Goal: Task Accomplishment & Management: Manage account settings

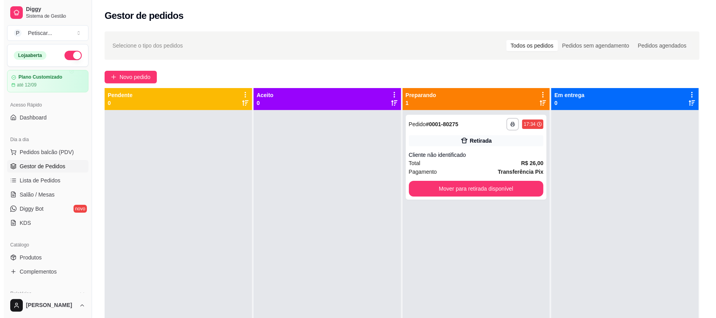
scroll to position [11, 0]
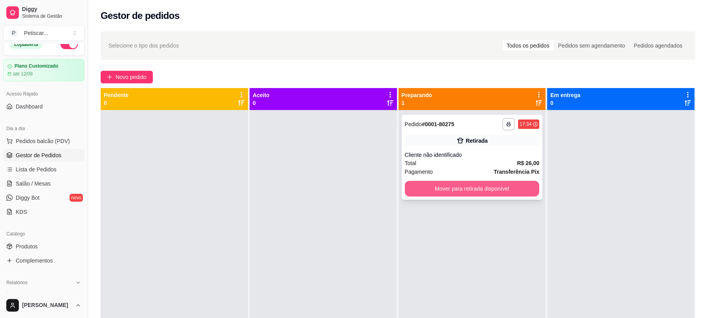
click at [420, 192] on button "Mover para retirada disponível" at bounding box center [472, 189] width 135 height 16
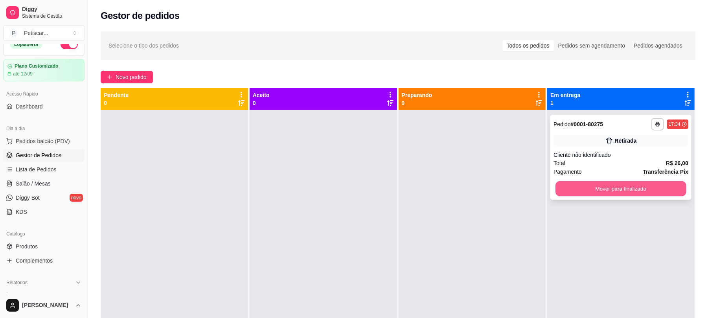
click at [591, 188] on button "Mover para finalizado" at bounding box center [621, 188] width 131 height 15
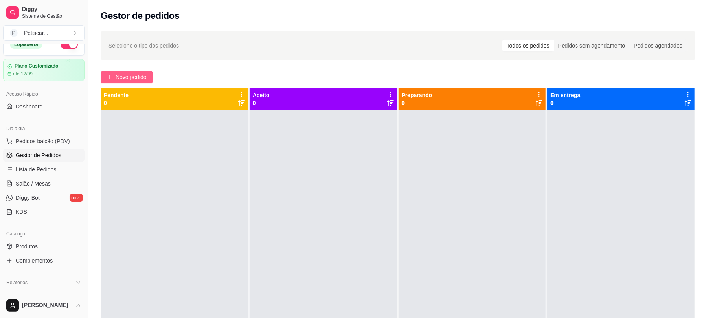
click at [112, 71] on button "Novo pedido" at bounding box center [127, 77] width 52 height 13
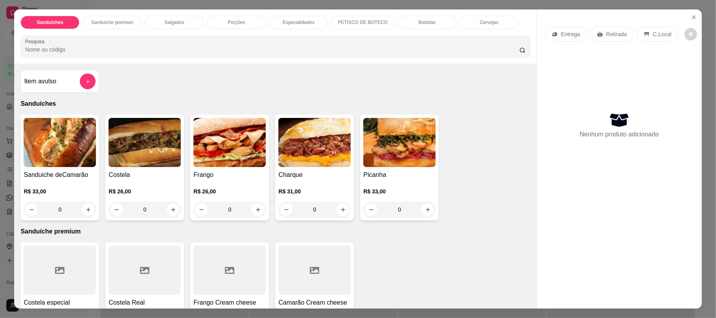
click at [172, 210] on div "0" at bounding box center [145, 210] width 72 height 16
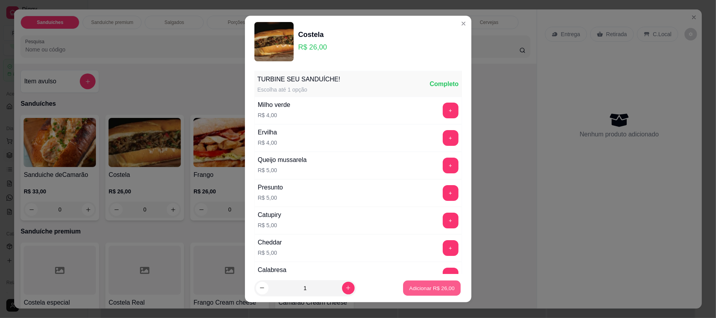
click at [414, 281] on button "Adicionar R$ 26,00" at bounding box center [432, 287] width 58 height 15
type input "1"
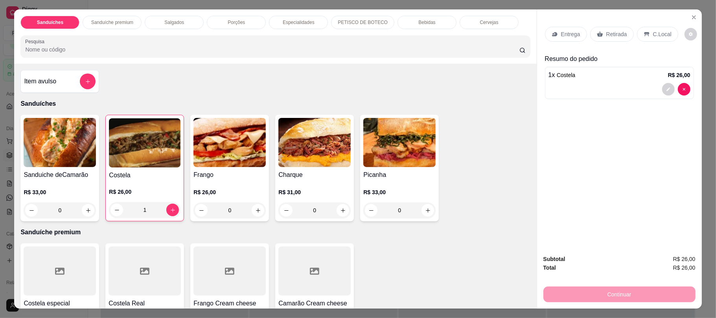
click at [610, 33] on p "Retirada" at bounding box center [616, 34] width 21 height 8
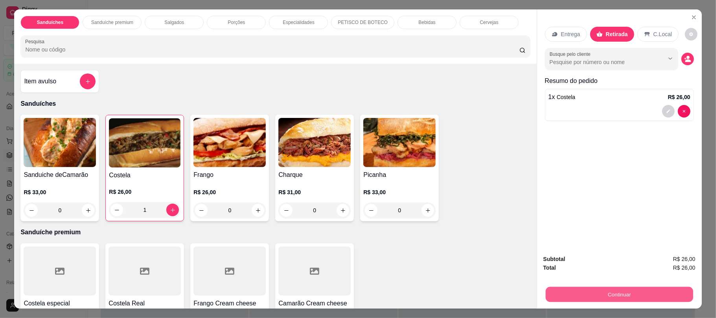
click at [622, 287] on button "Continuar" at bounding box center [618, 294] width 147 height 15
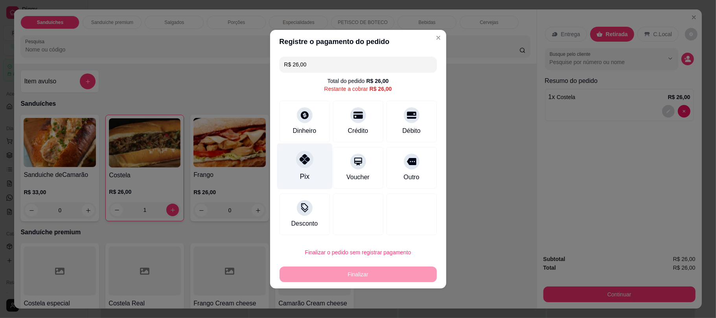
click at [299, 169] on div "Pix" at bounding box center [304, 166] width 55 height 46
type input "R$ 0,00"
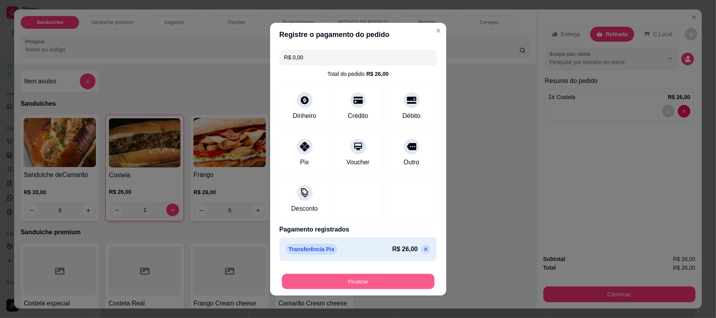
click at [331, 278] on button "Finalizar" at bounding box center [358, 281] width 153 height 15
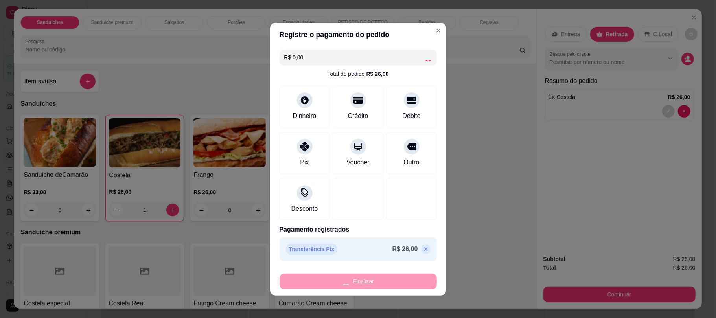
type input "0"
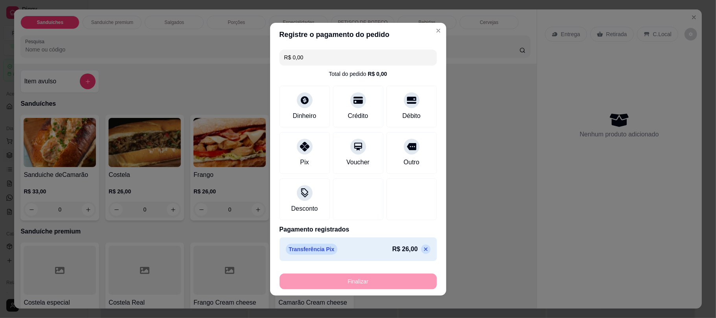
type input "-R$ 26,00"
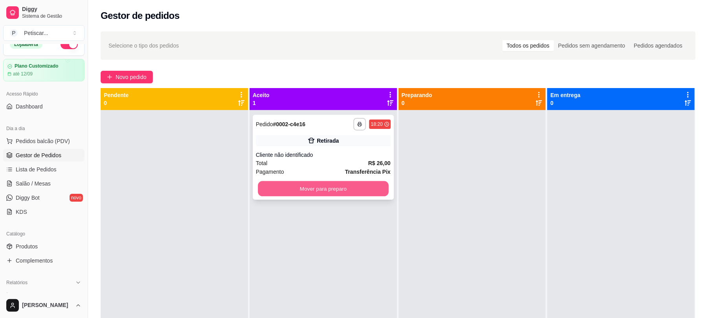
click at [340, 195] on button "Mover para preparo" at bounding box center [323, 188] width 131 height 15
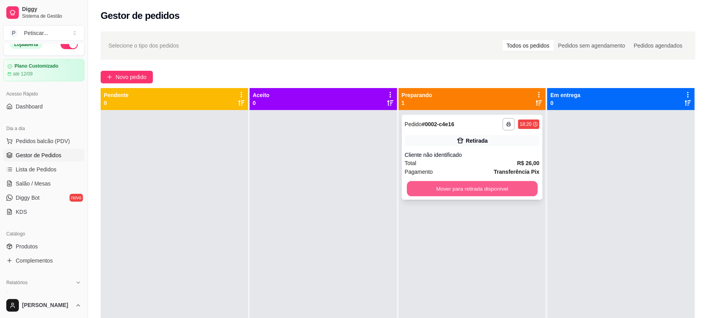
click at [446, 188] on button "Mover para retirada disponível" at bounding box center [472, 188] width 131 height 15
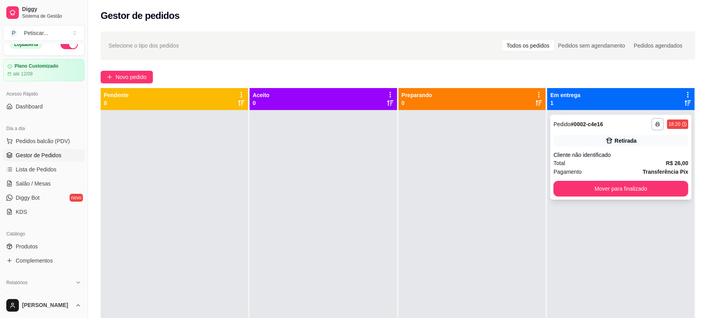
click at [554, 145] on div "Retirada" at bounding box center [621, 140] width 135 height 11
click at [568, 189] on button "Mover para finalizado" at bounding box center [621, 188] width 131 height 15
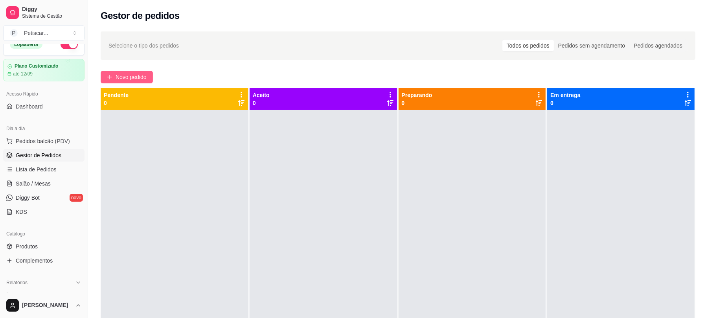
click at [120, 81] on span "Novo pedido" at bounding box center [131, 77] width 31 height 9
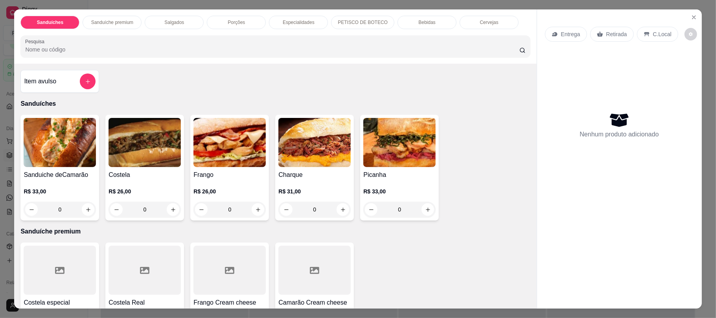
click at [432, 19] on div "Bebidas" at bounding box center [427, 22] width 59 height 13
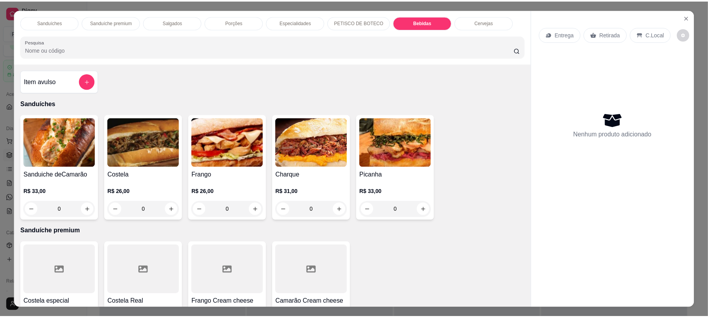
scroll to position [16, 0]
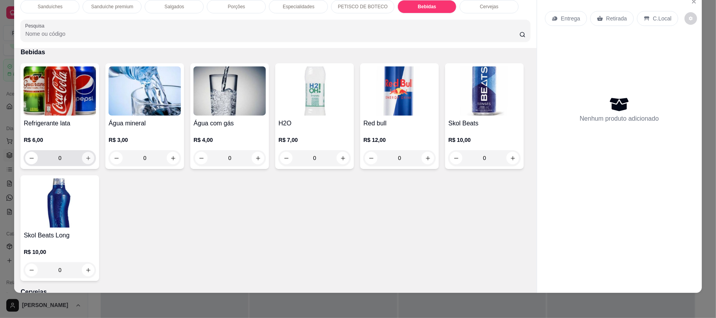
click at [85, 157] on icon "increase-product-quantity" at bounding box center [88, 158] width 6 height 6
type input "1"
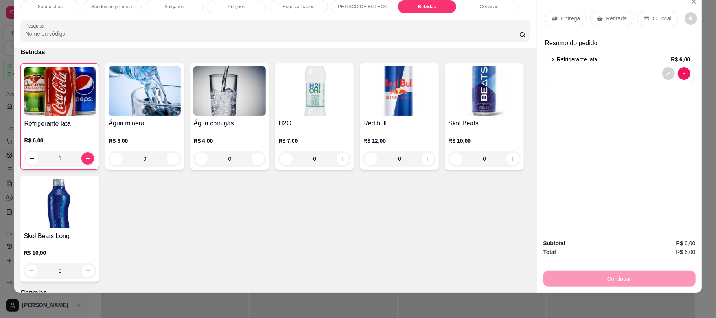
click at [617, 14] on div "Retirada" at bounding box center [612, 18] width 44 height 15
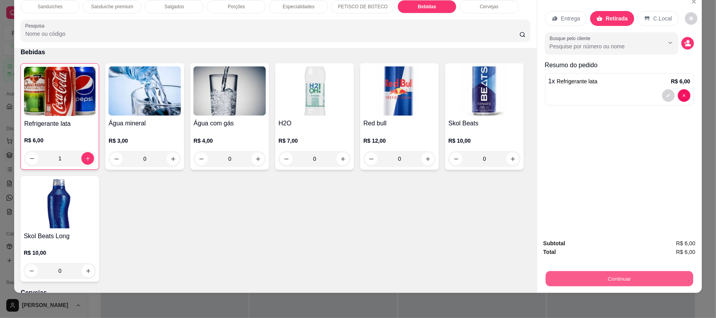
click at [590, 283] on button "Continuar" at bounding box center [618, 278] width 147 height 15
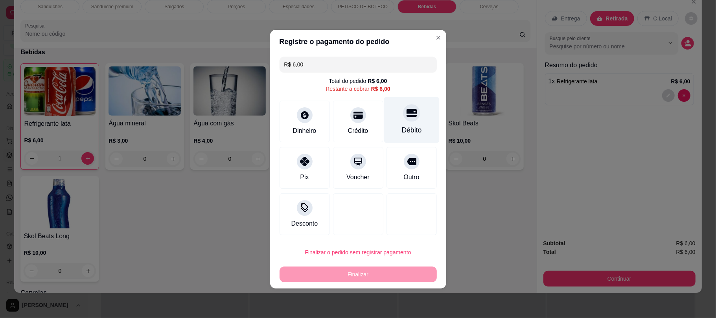
click at [412, 123] on div "Débito" at bounding box center [411, 120] width 55 height 46
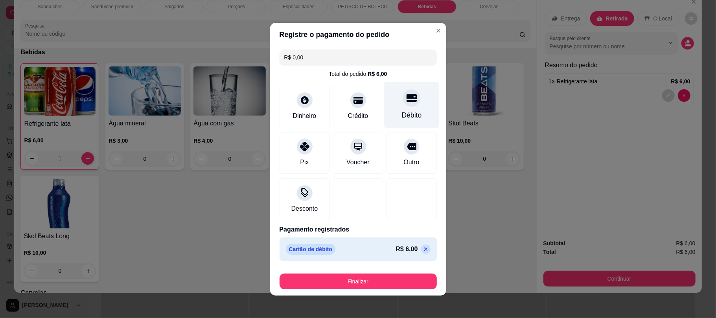
type input "R$ 0,00"
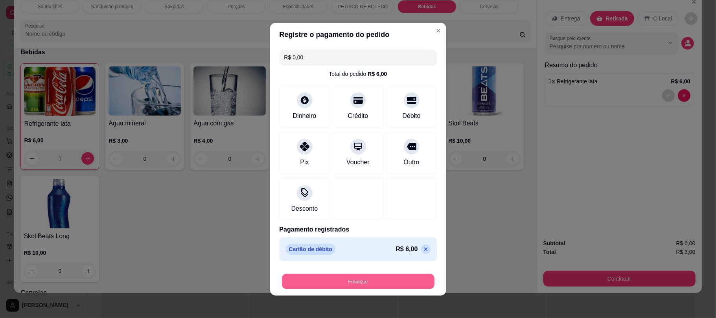
click at [358, 274] on button "Finalizar" at bounding box center [358, 281] width 153 height 15
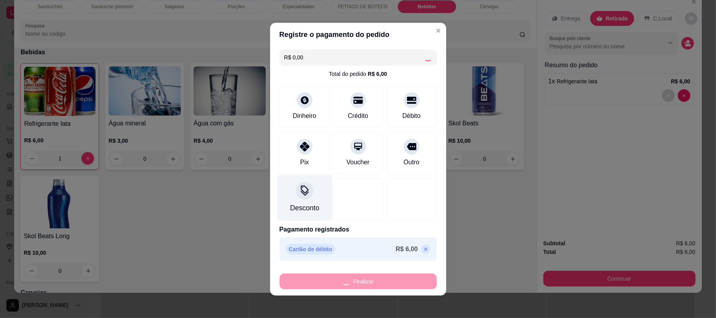
type input "0"
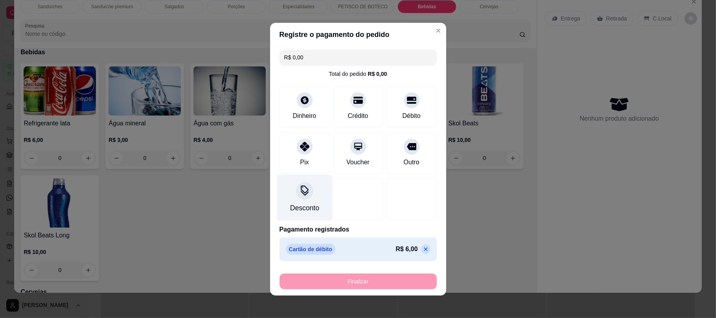
type input "-R$ 6,00"
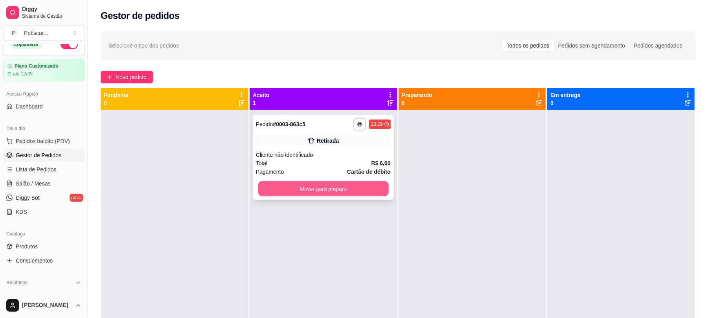
click at [303, 181] on button "Mover para preparo" at bounding box center [323, 188] width 131 height 15
click at [331, 181] on button "Mover para preparo" at bounding box center [323, 188] width 131 height 15
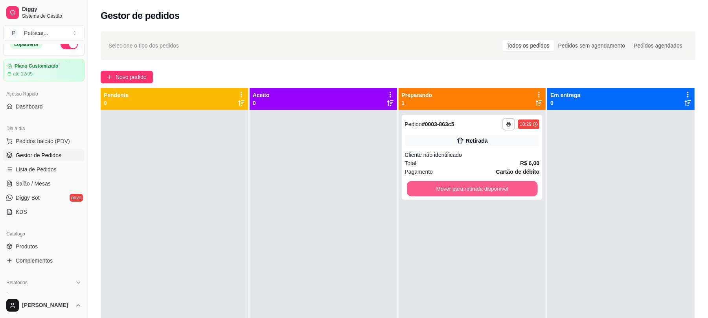
click at [441, 189] on button "Mover para retirada disponível" at bounding box center [472, 188] width 131 height 15
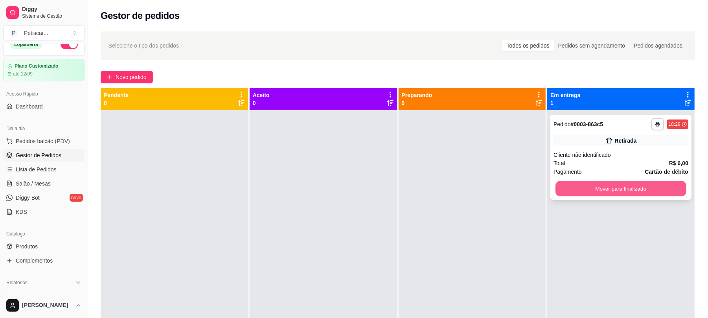
click at [556, 181] on button "Mover para finalizado" at bounding box center [621, 188] width 131 height 15
